Goal: Transaction & Acquisition: Purchase product/service

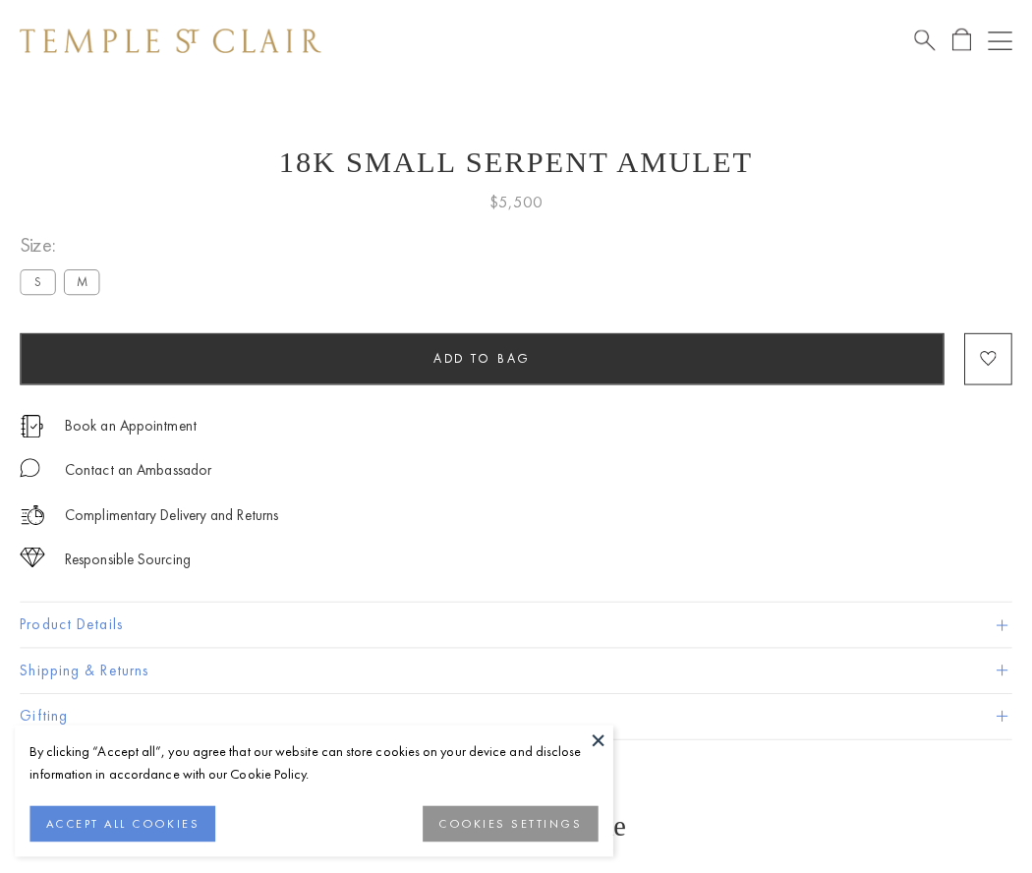
scroll to position [1, 0]
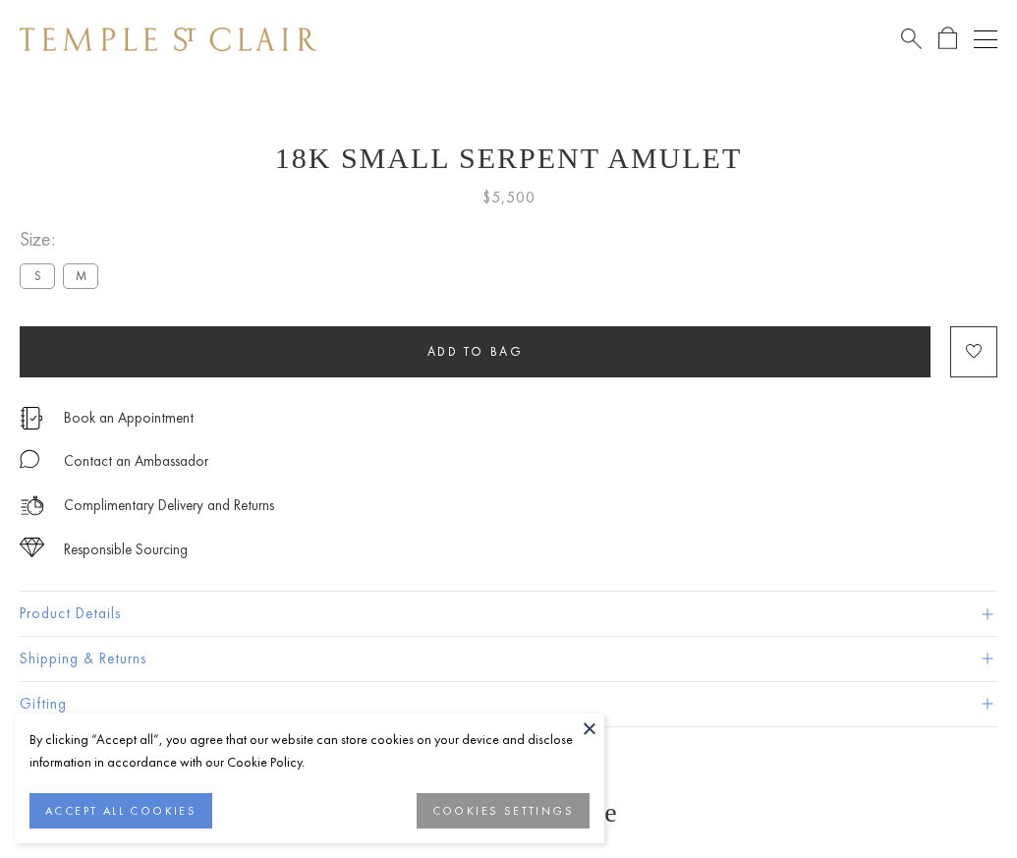
click at [475, 351] on span "Add to bag" at bounding box center [476, 351] width 96 height 17
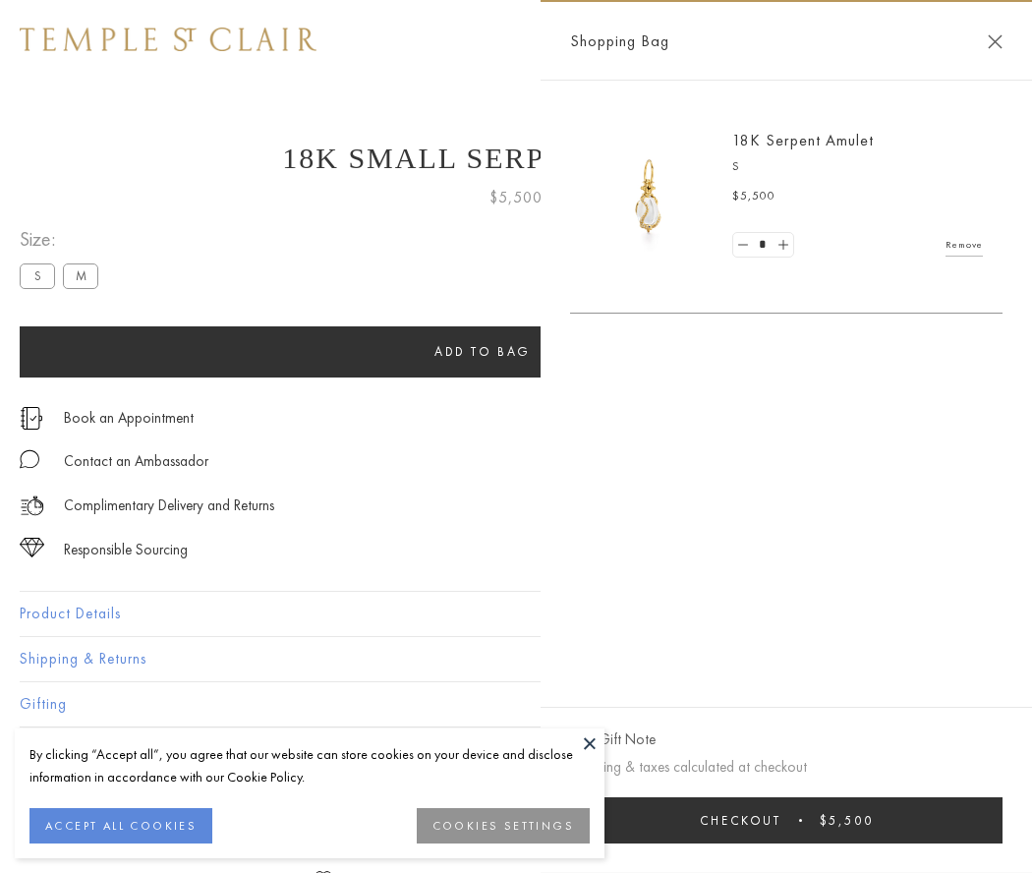
click at [822, 820] on button "Checkout $5,500" at bounding box center [786, 820] width 433 height 46
